Goal: Information Seeking & Learning: Check status

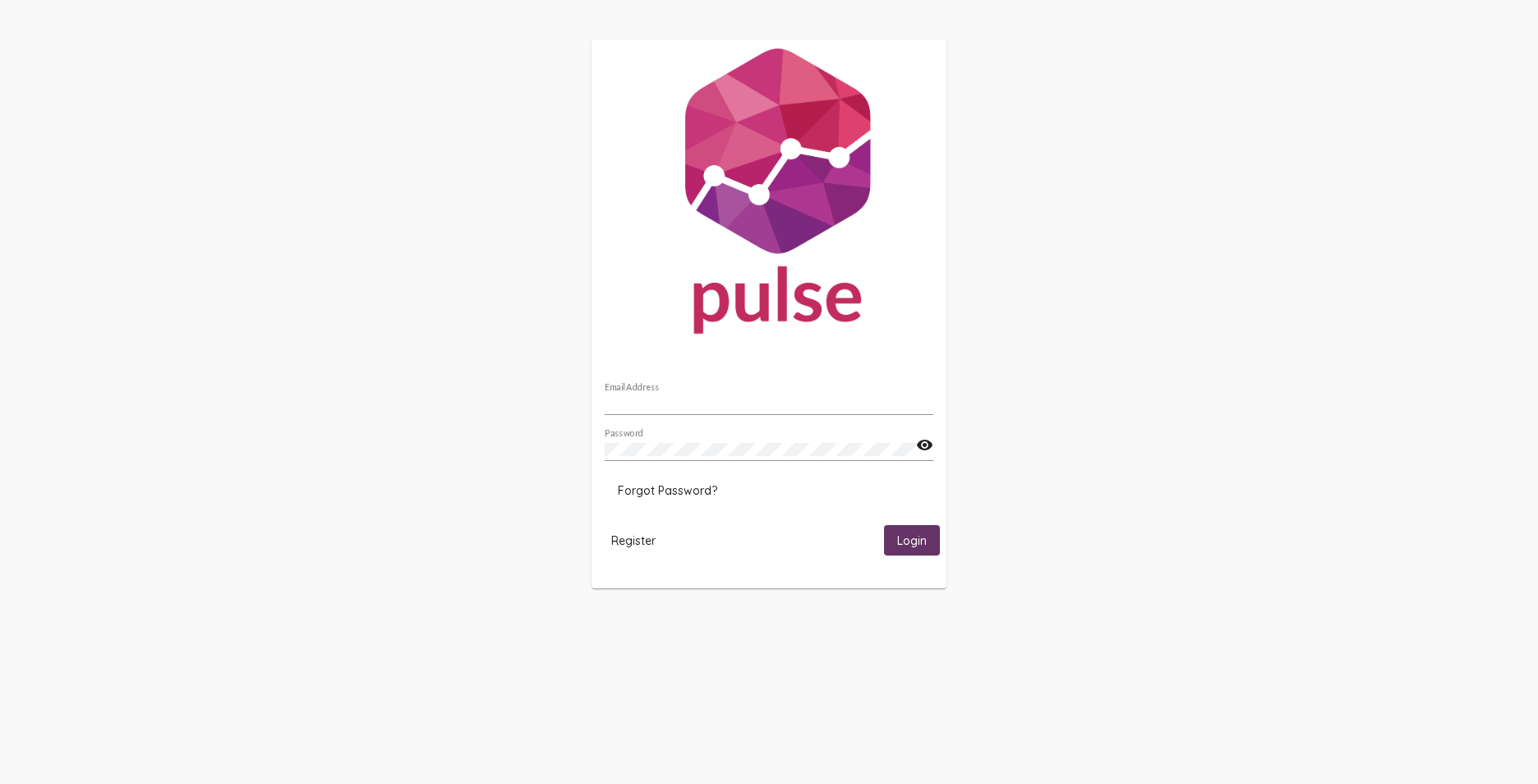
type input "[EMAIL_ADDRESS][DOMAIN_NAME]"
click at [913, 532] on button "Login" at bounding box center [912, 539] width 55 height 31
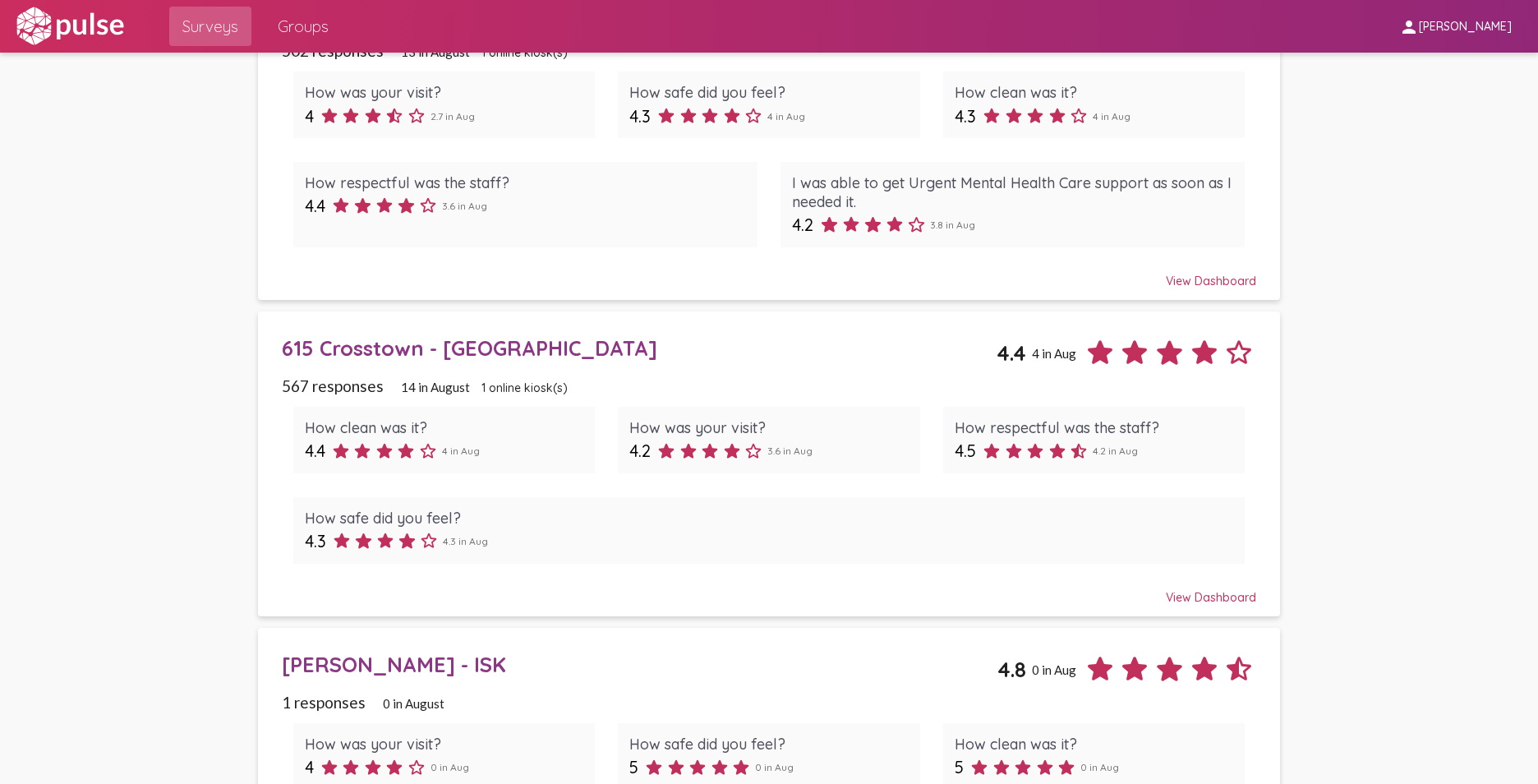
scroll to position [904, 0]
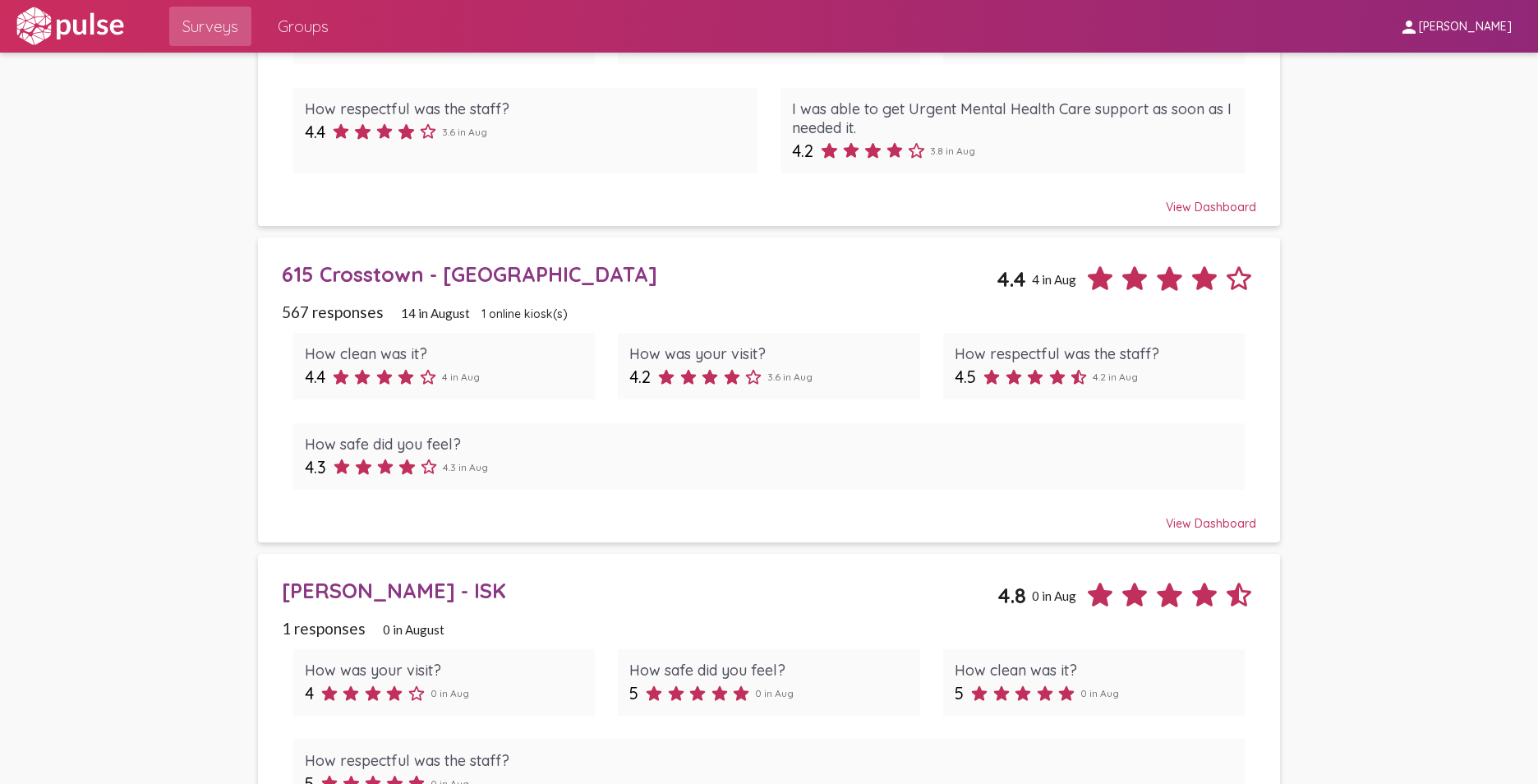
click at [1193, 522] on div "View Dashboard" at bounding box center [769, 516] width 975 height 30
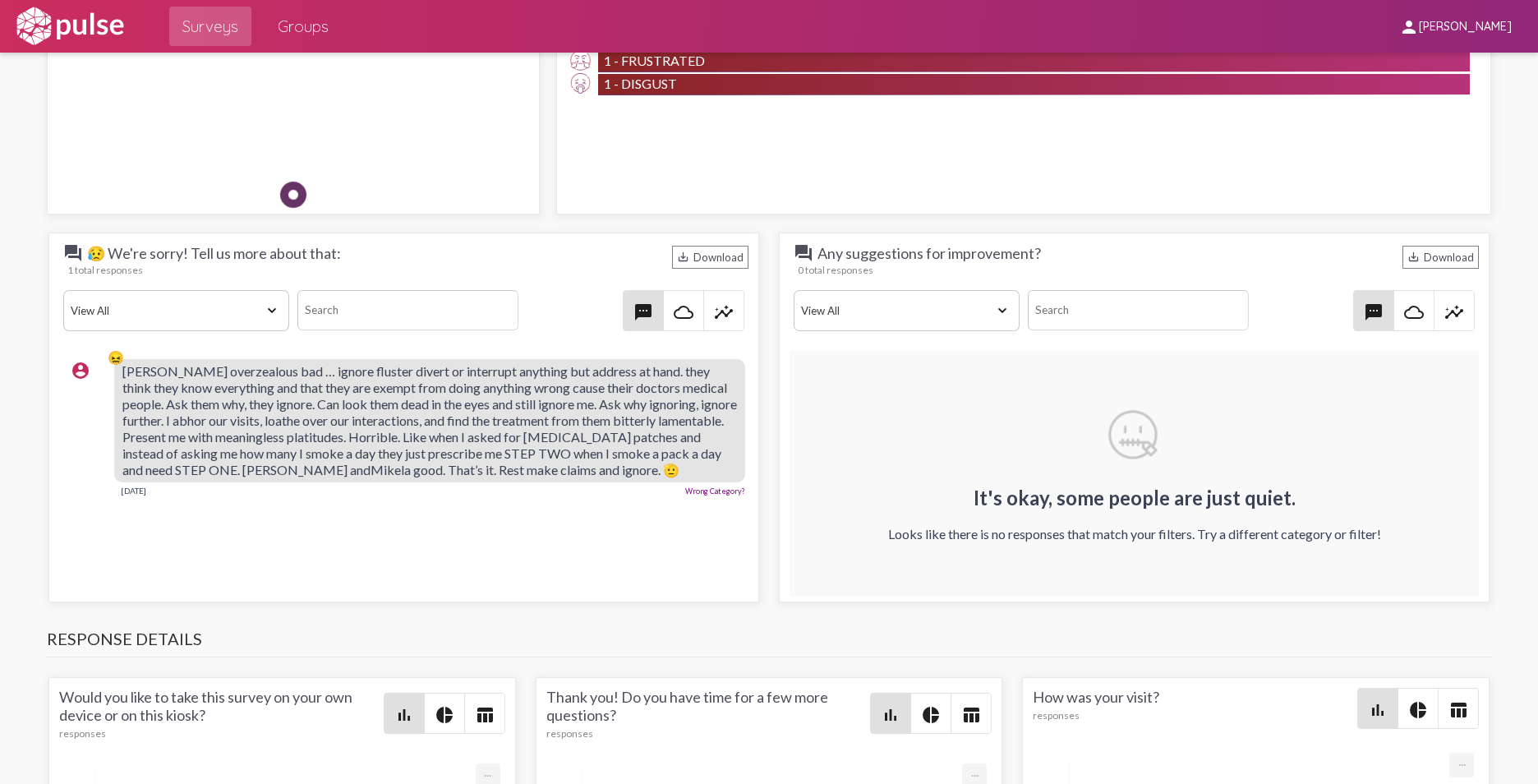
scroll to position [1479, 0]
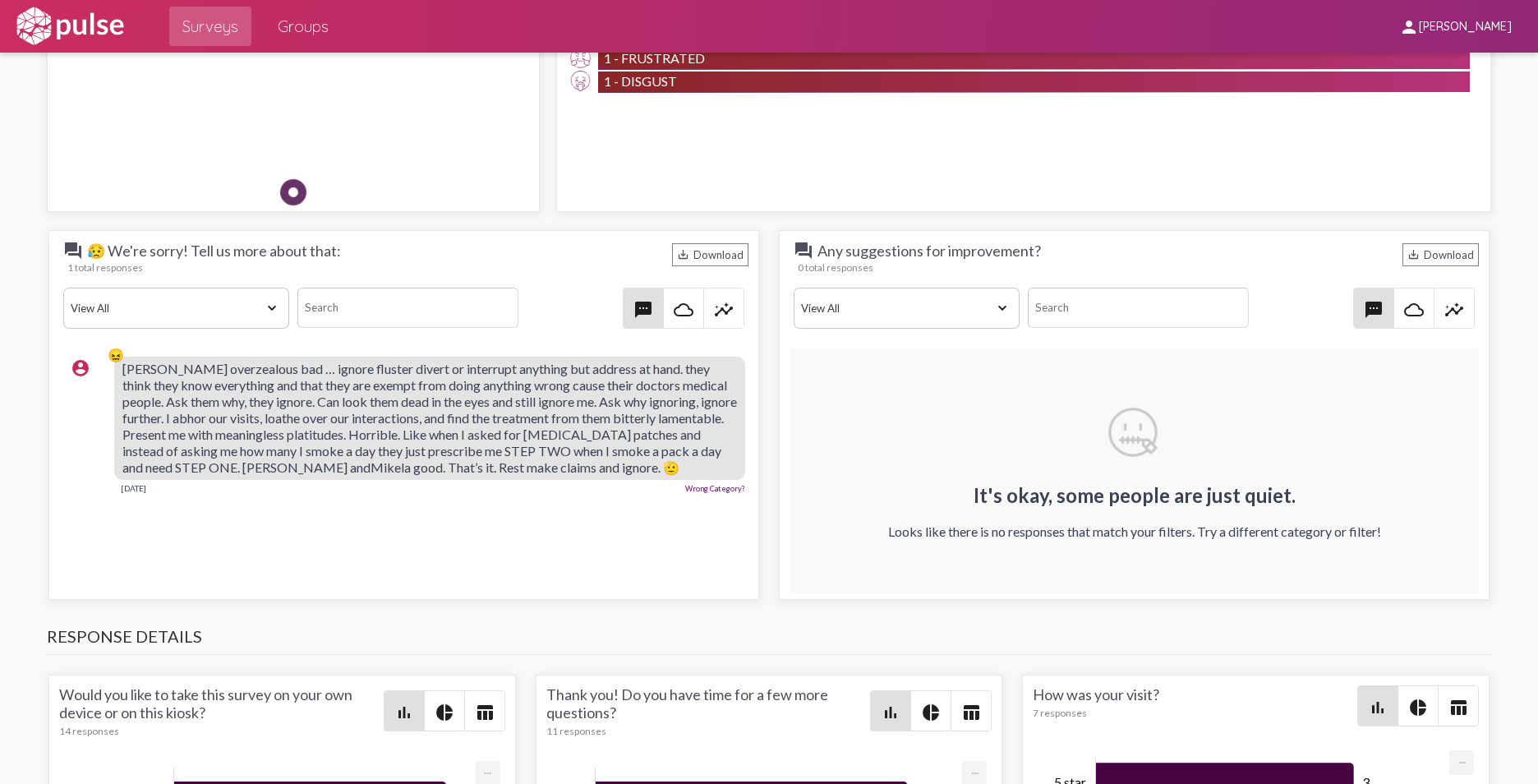
click at [705, 252] on div "save_alt Download" at bounding box center [710, 254] width 76 height 23
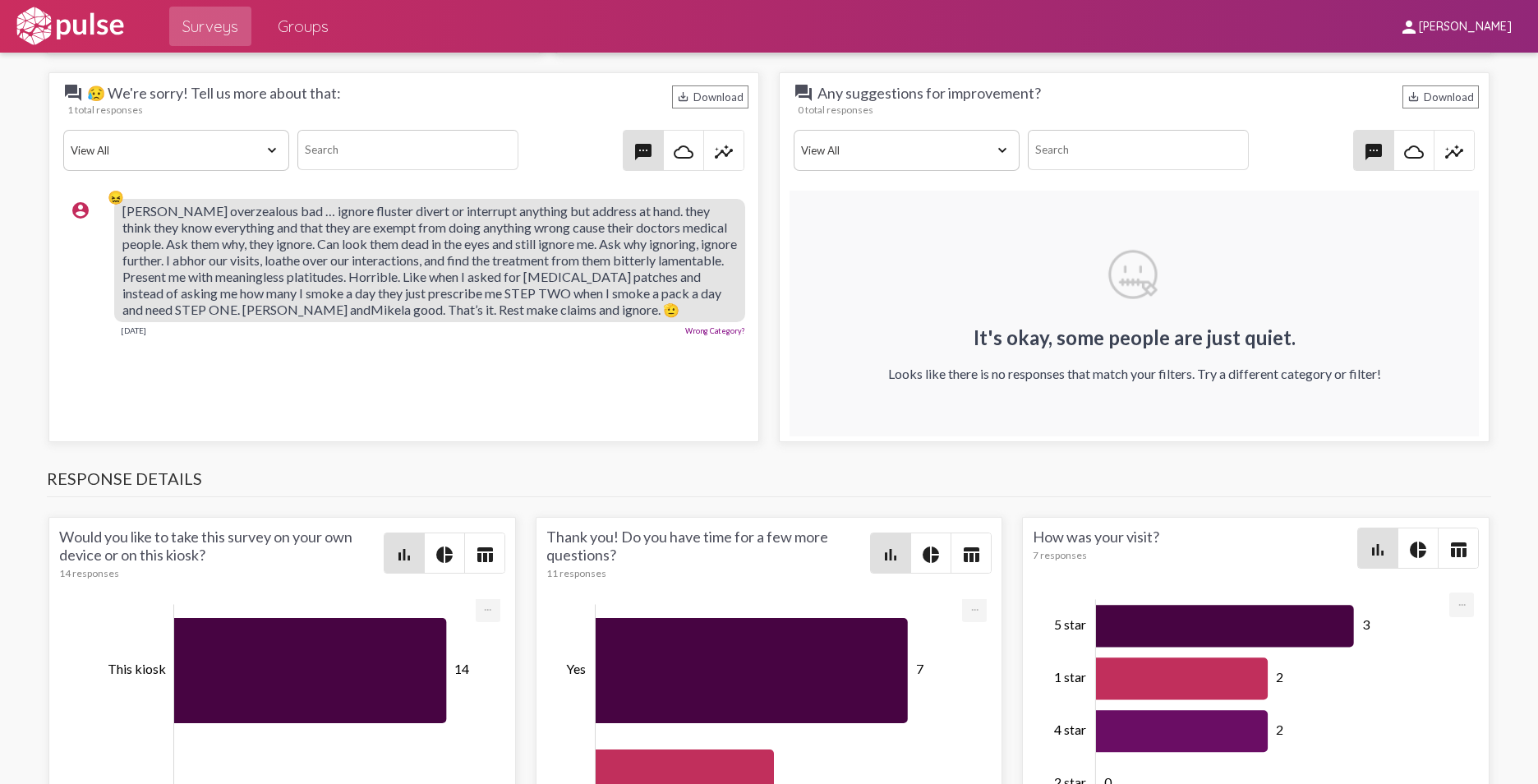
scroll to position [1624, 0]
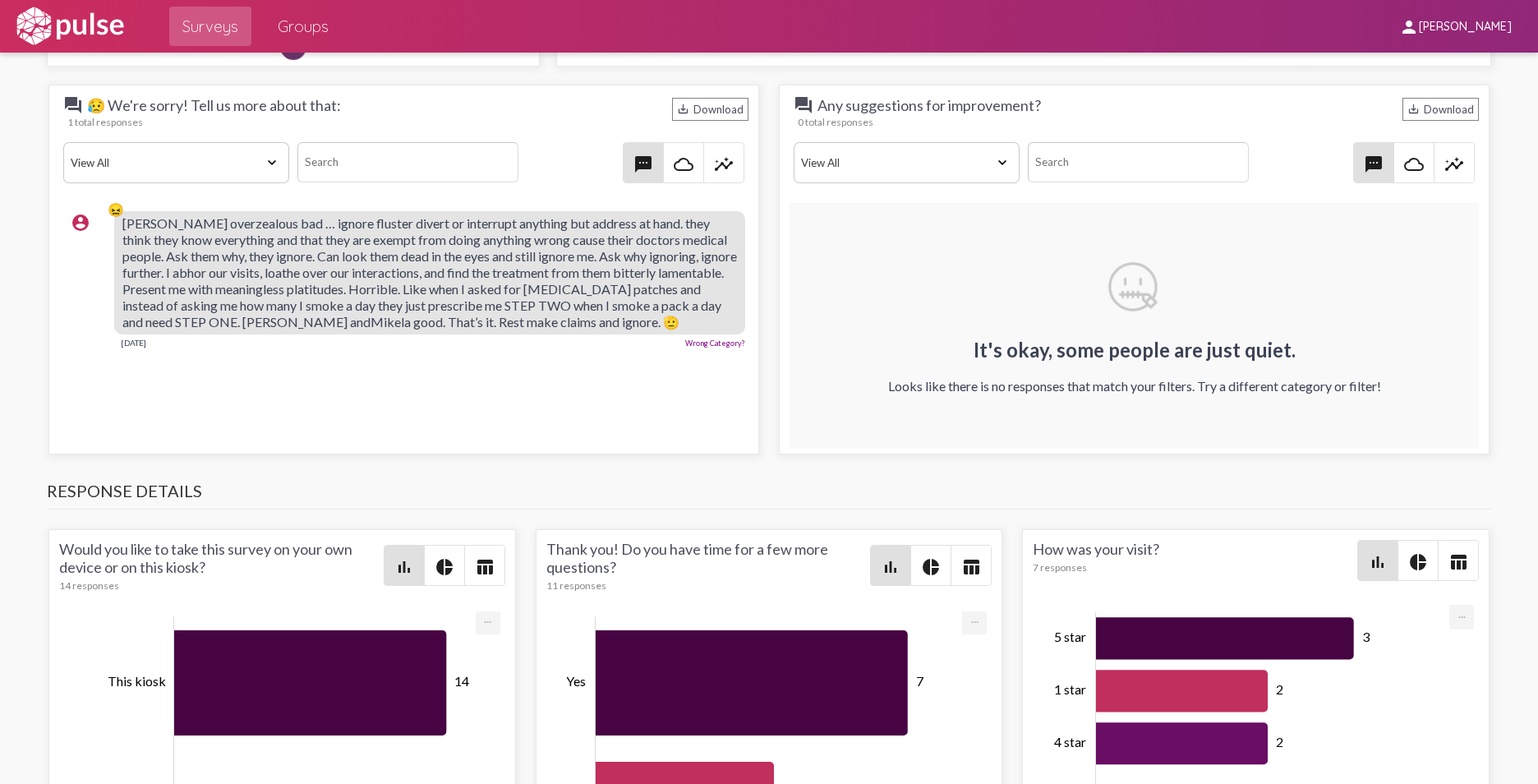
click at [75, 220] on mat-icon "account_circle" at bounding box center [80, 223] width 20 height 20
click at [266, 161] on select "View All Positive Neutral Negative Happy Meh Suggestions Angry Disgust Sadness …" at bounding box center [176, 162] width 226 height 41
click at [677, 164] on mat-icon "cloud_queue" at bounding box center [683, 164] width 20 height 20
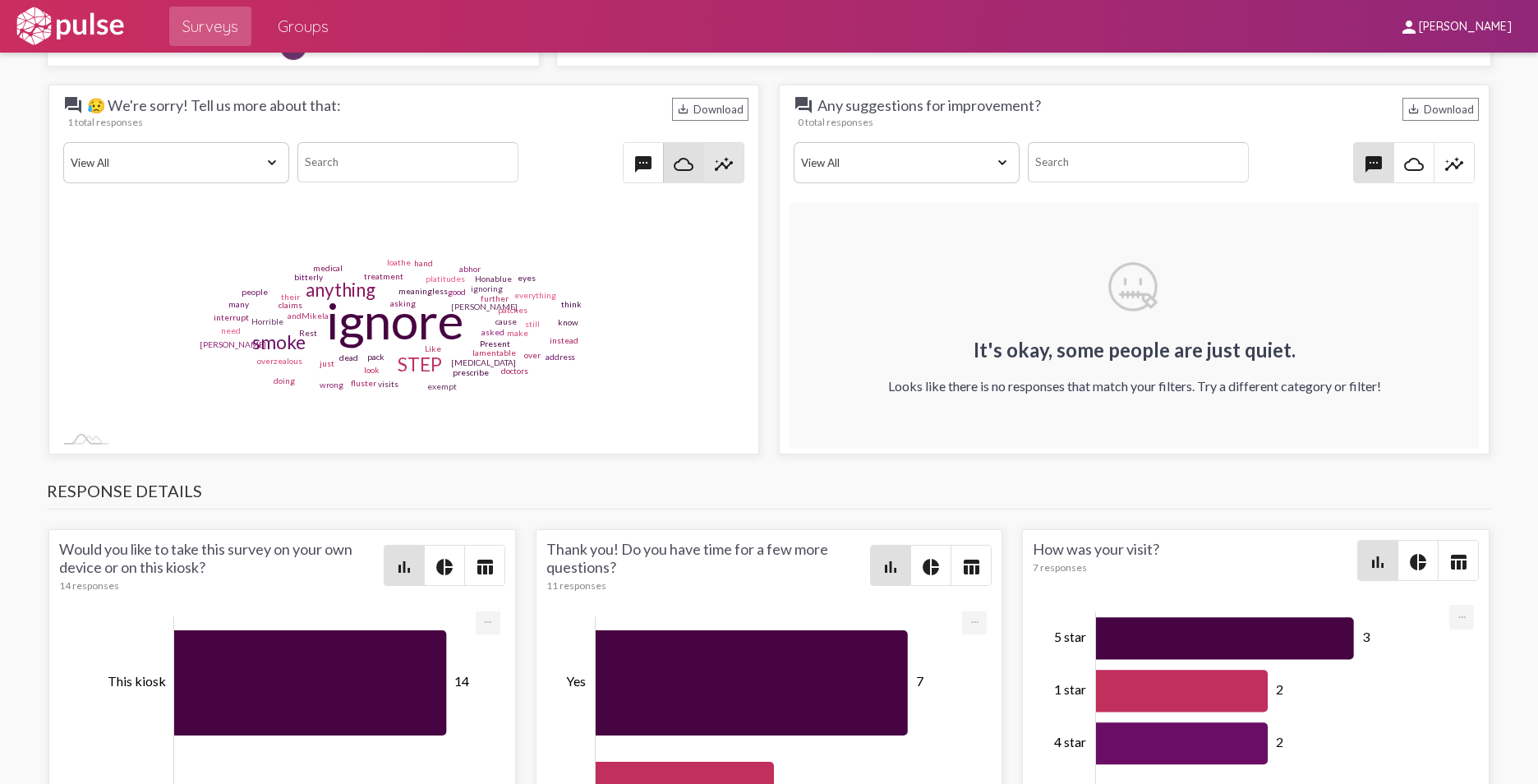
click at [720, 161] on mat-icon "insights" at bounding box center [724, 164] width 20 height 20
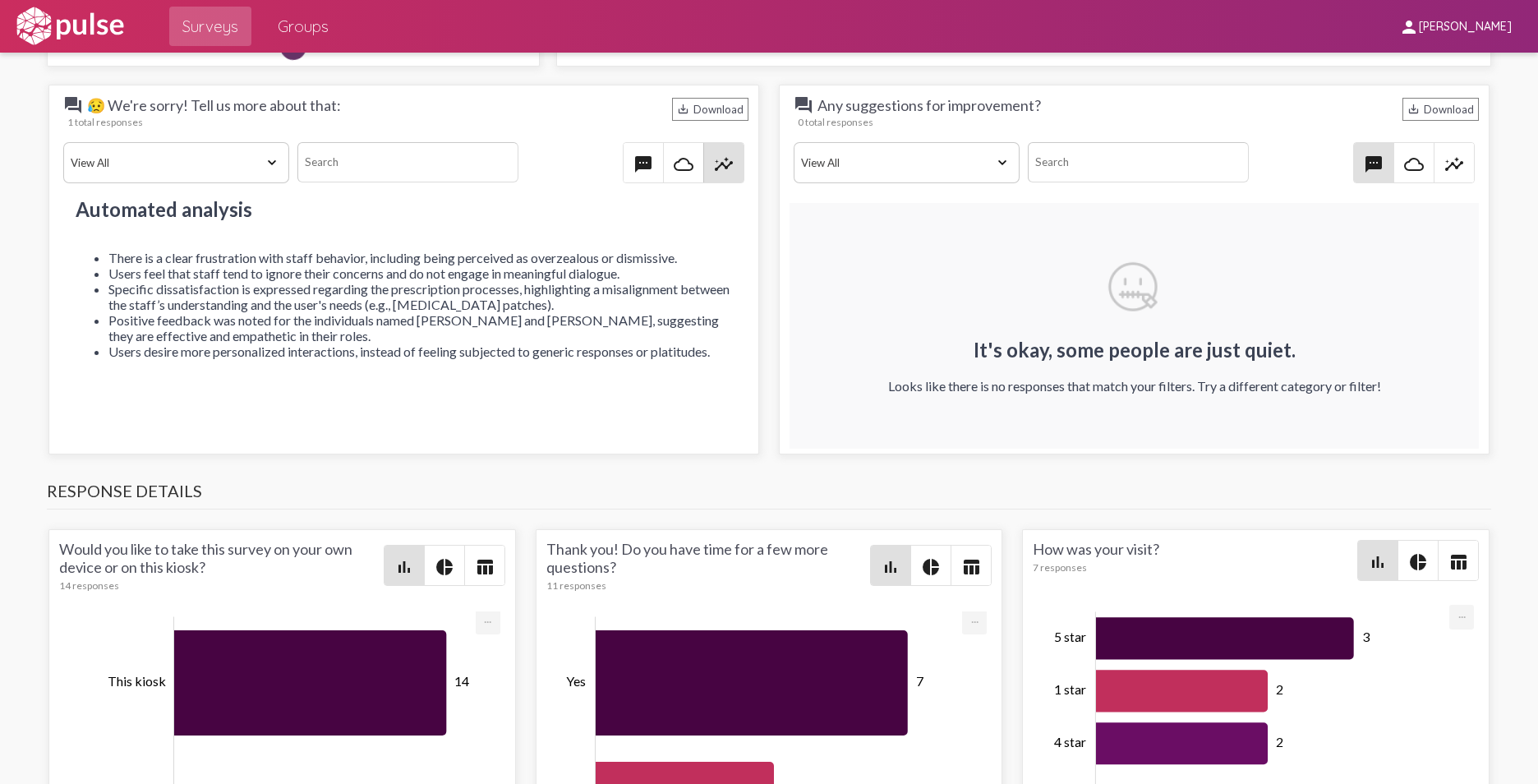
scroll to position [0, 0]
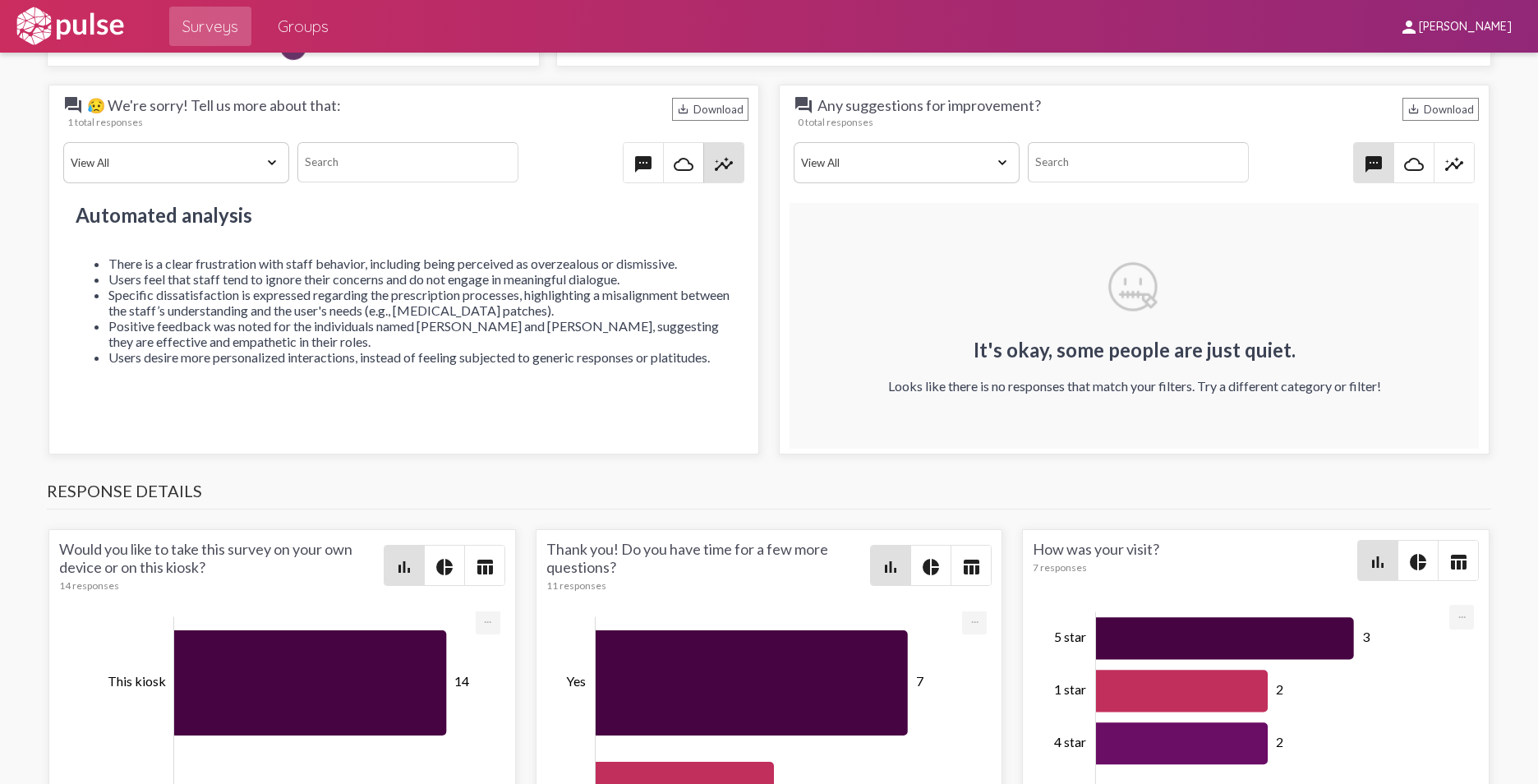
click at [635, 160] on mat-icon "textsms" at bounding box center [644, 164] width 20 height 20
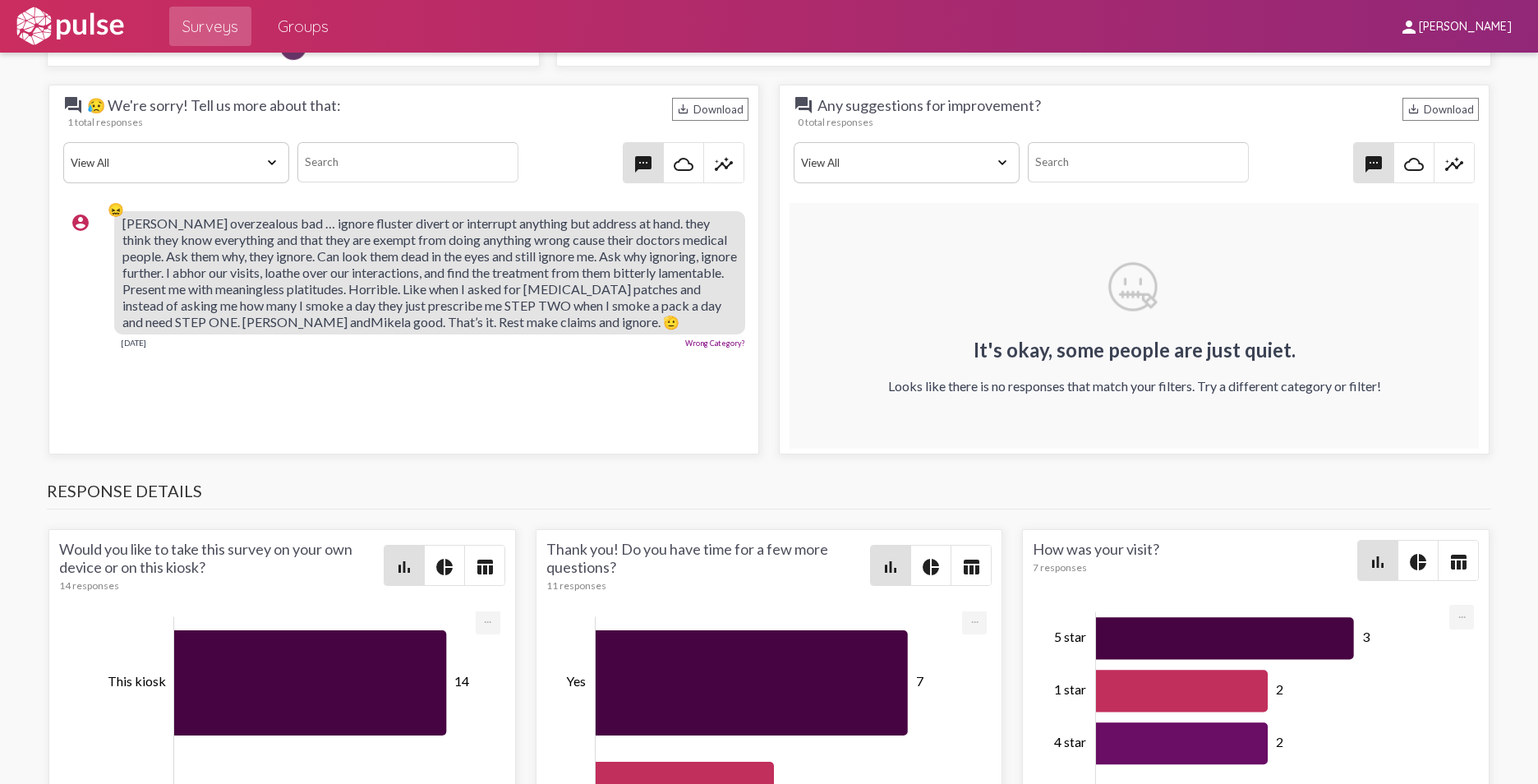
click at [1469, 25] on span "[PERSON_NAME]" at bounding box center [1466, 27] width 93 height 15
click at [1426, 65] on button "Sign Out" at bounding box center [1453, 68] width 92 height 40
